Goal: Book appointment/travel/reservation

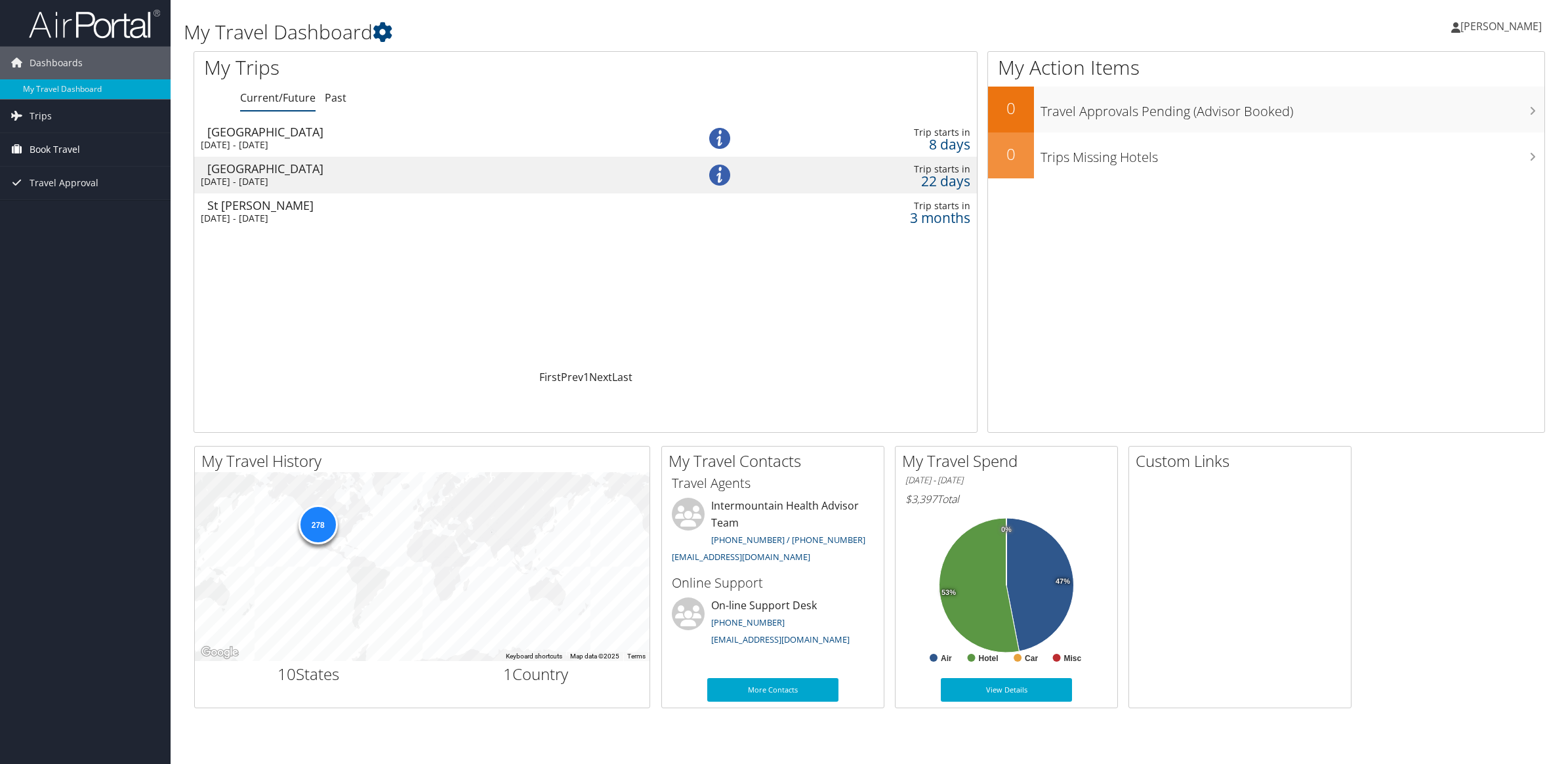
click at [48, 152] on span "Book Travel" at bounding box center [54, 150] width 50 height 33
click at [72, 214] on link "Book/Manage Online Trips" at bounding box center [85, 215] width 171 height 20
